Goal: Task Accomplishment & Management: Use online tool/utility

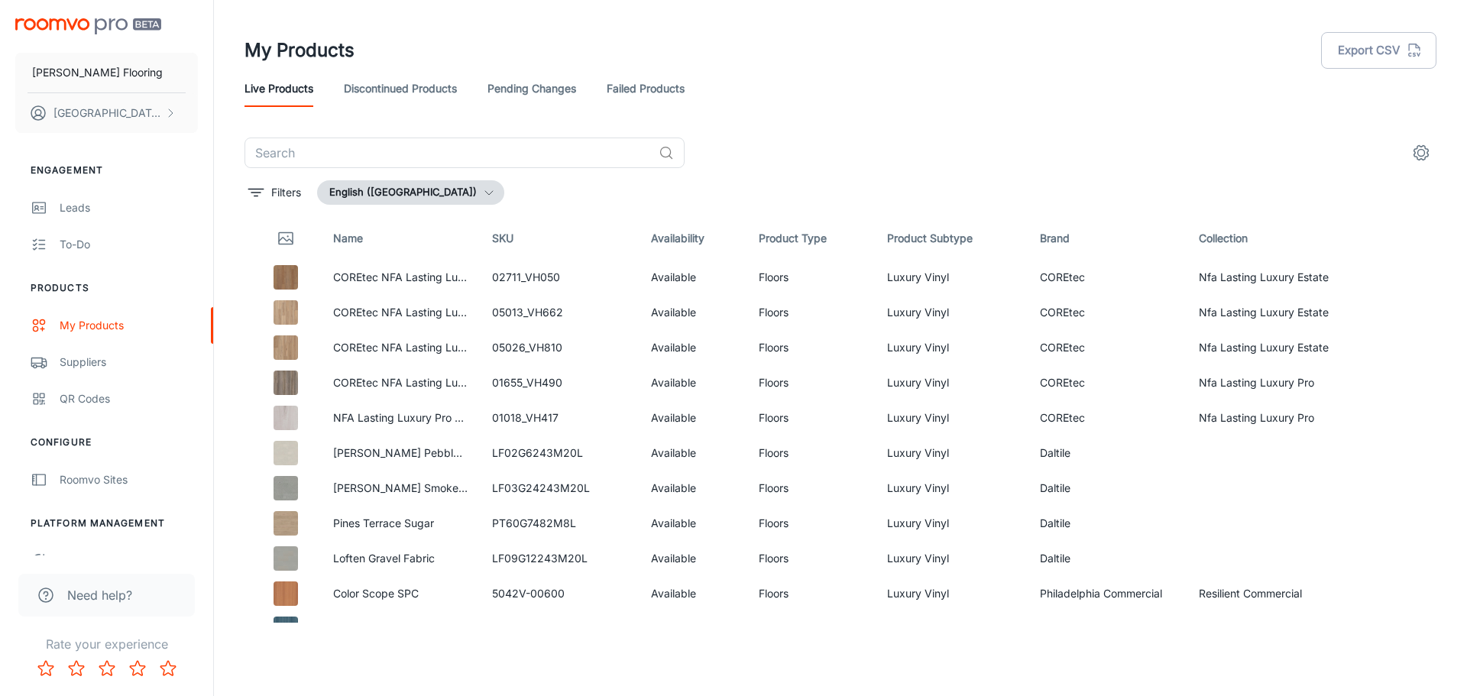
click at [829, 159] on div "​" at bounding box center [840, 153] width 1192 height 31
click at [93, 406] on div "QR Codes" at bounding box center [129, 398] width 138 height 17
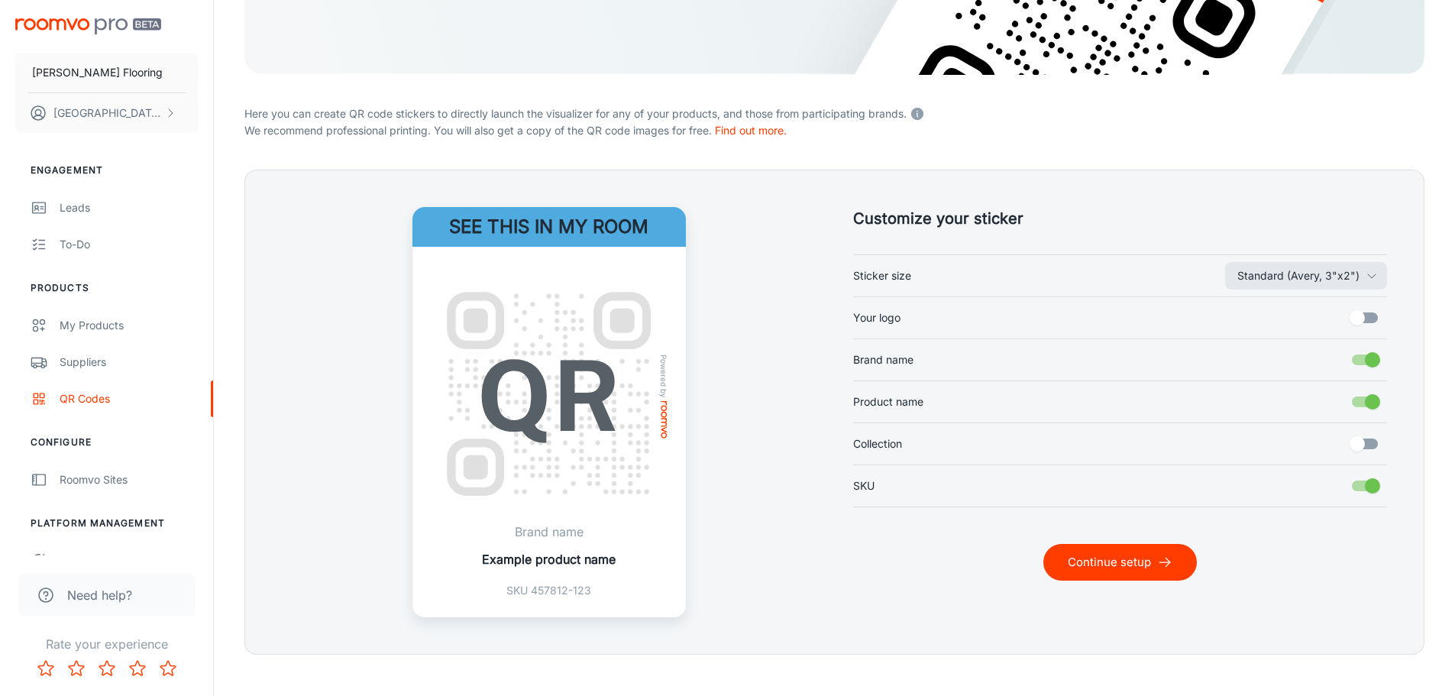
scroll to position [299, 0]
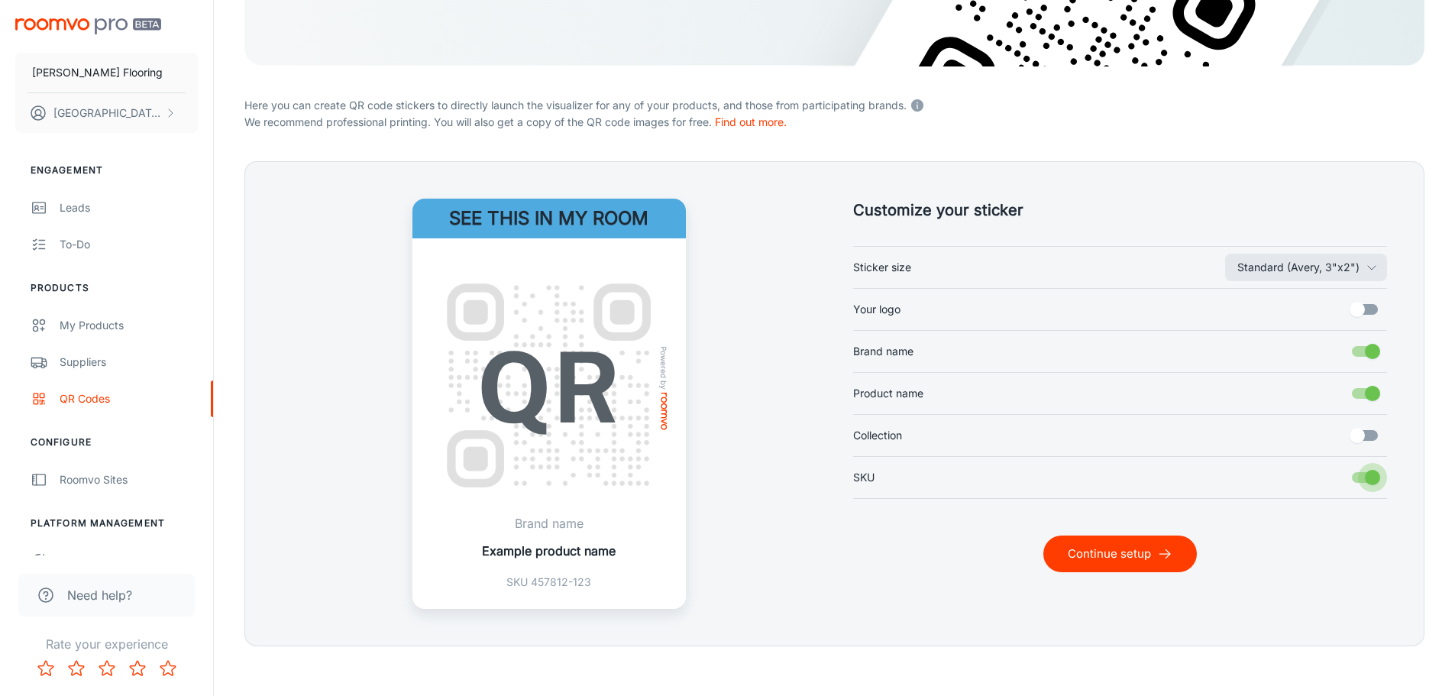
click at [1383, 471] on input "SKU" at bounding box center [1372, 477] width 87 height 29
checkbox input "false"
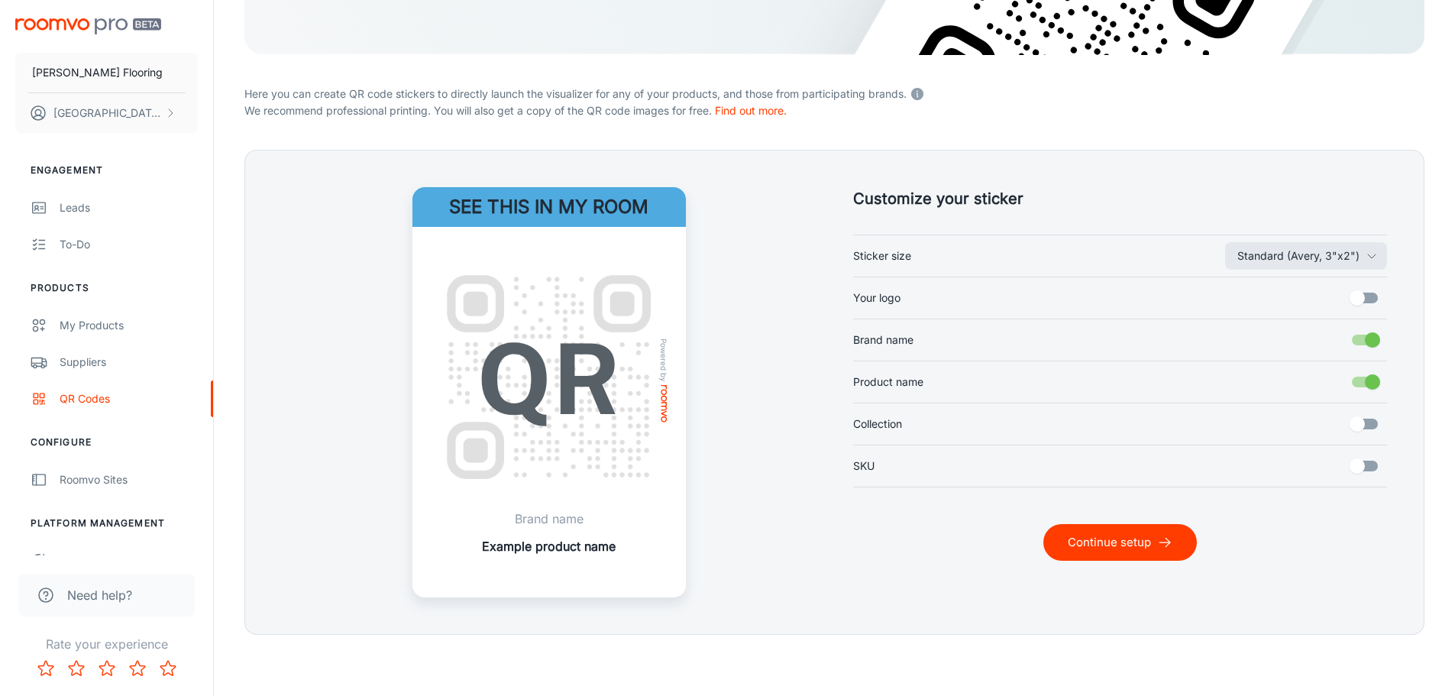
click at [1060, 546] on button "Continue setup" at bounding box center [1121, 542] width 154 height 37
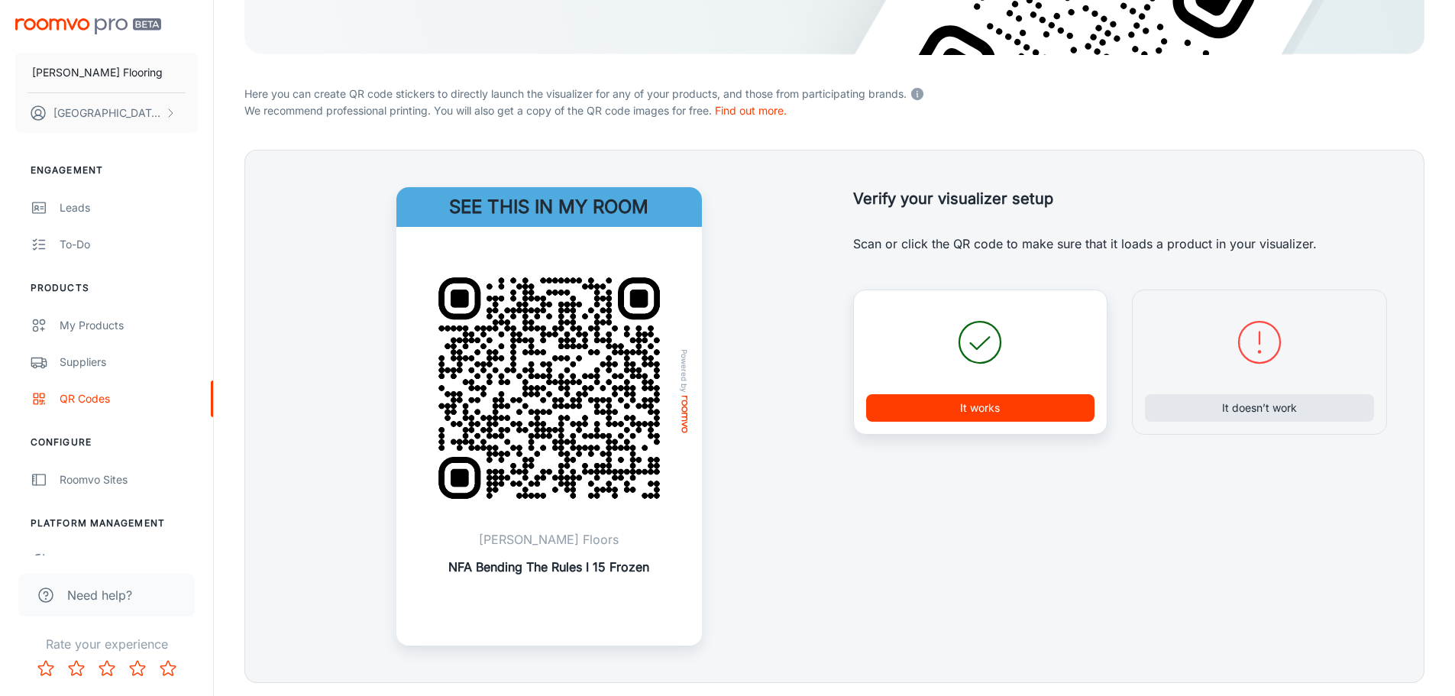
scroll to position [359, 0]
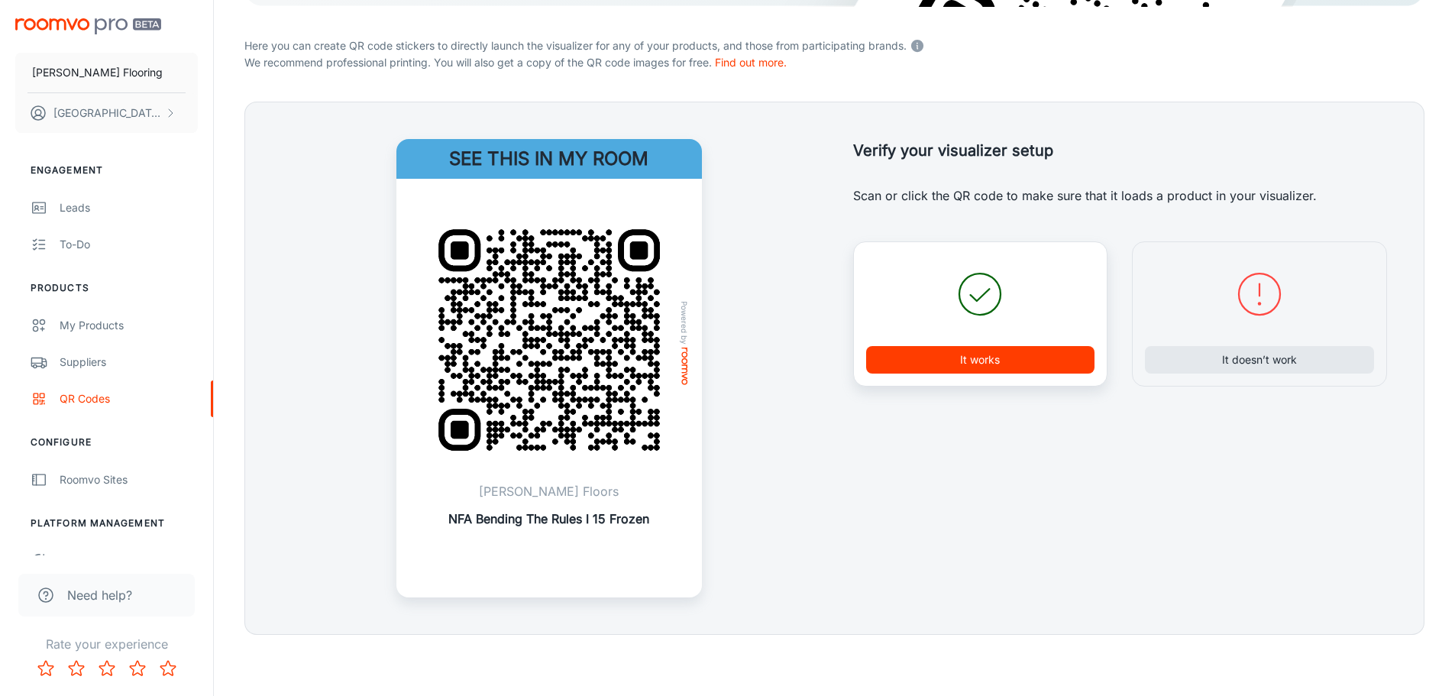
click at [995, 371] on button "It works" at bounding box center [980, 360] width 229 height 28
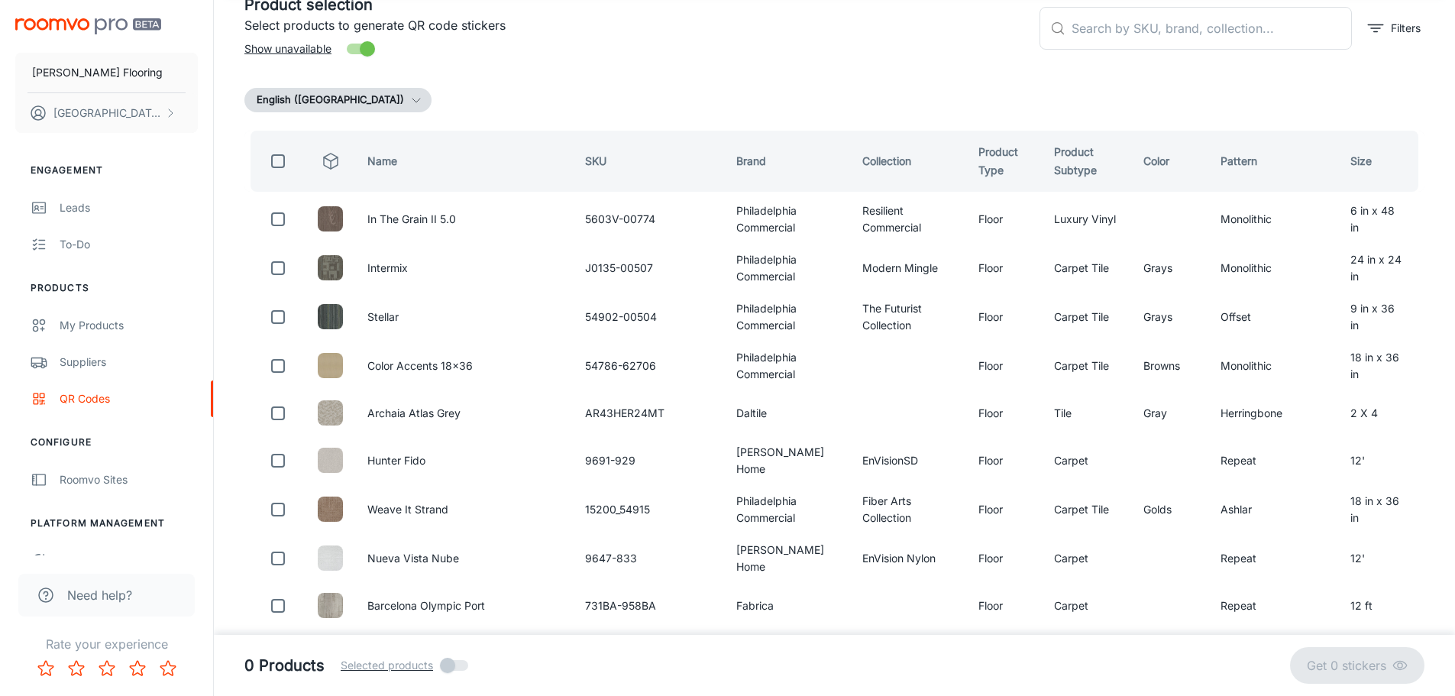
scroll to position [0, 0]
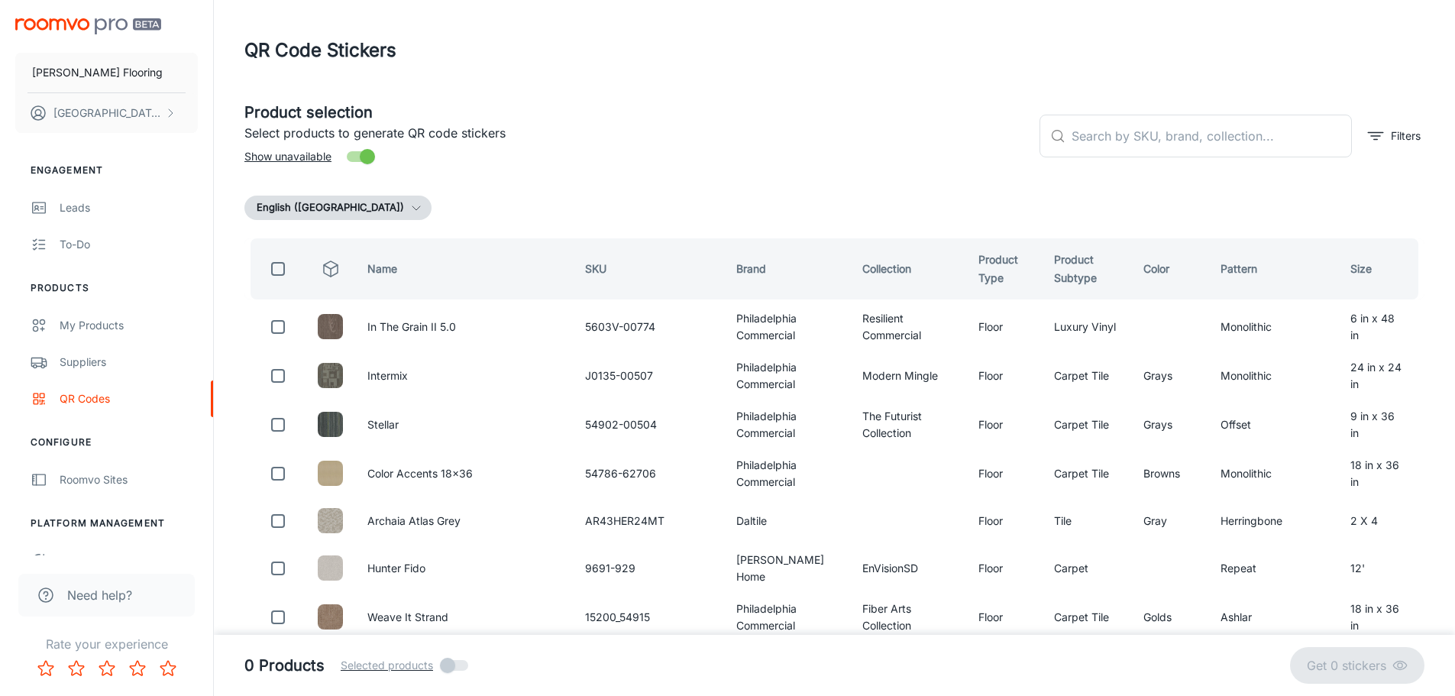
click at [851, 73] on header "QR Code Stickers" at bounding box center [834, 50] width 1217 height 101
